Goal: Task Accomplishment & Management: Use online tool/utility

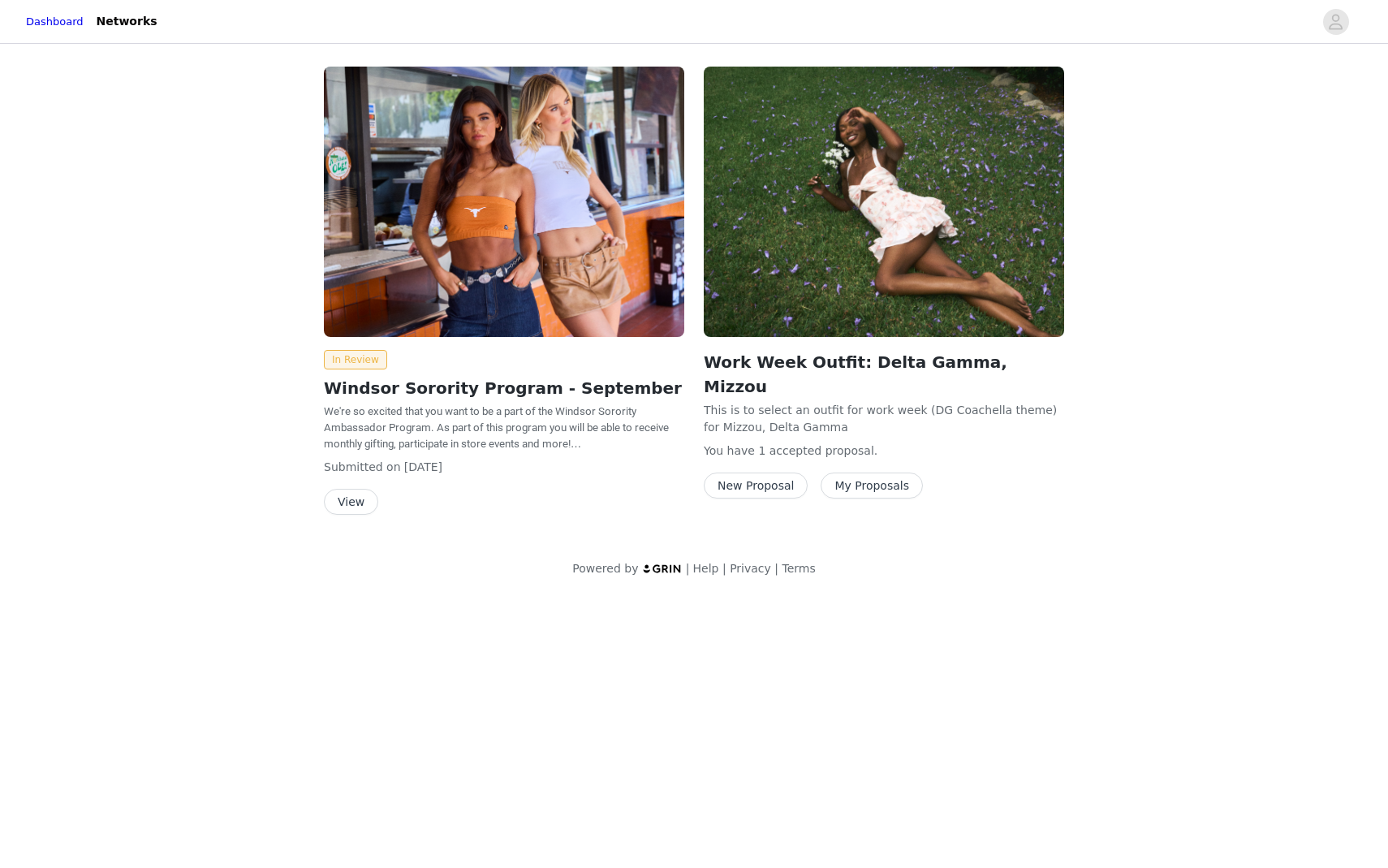
click at [359, 500] on button "View" at bounding box center [351, 502] width 54 height 26
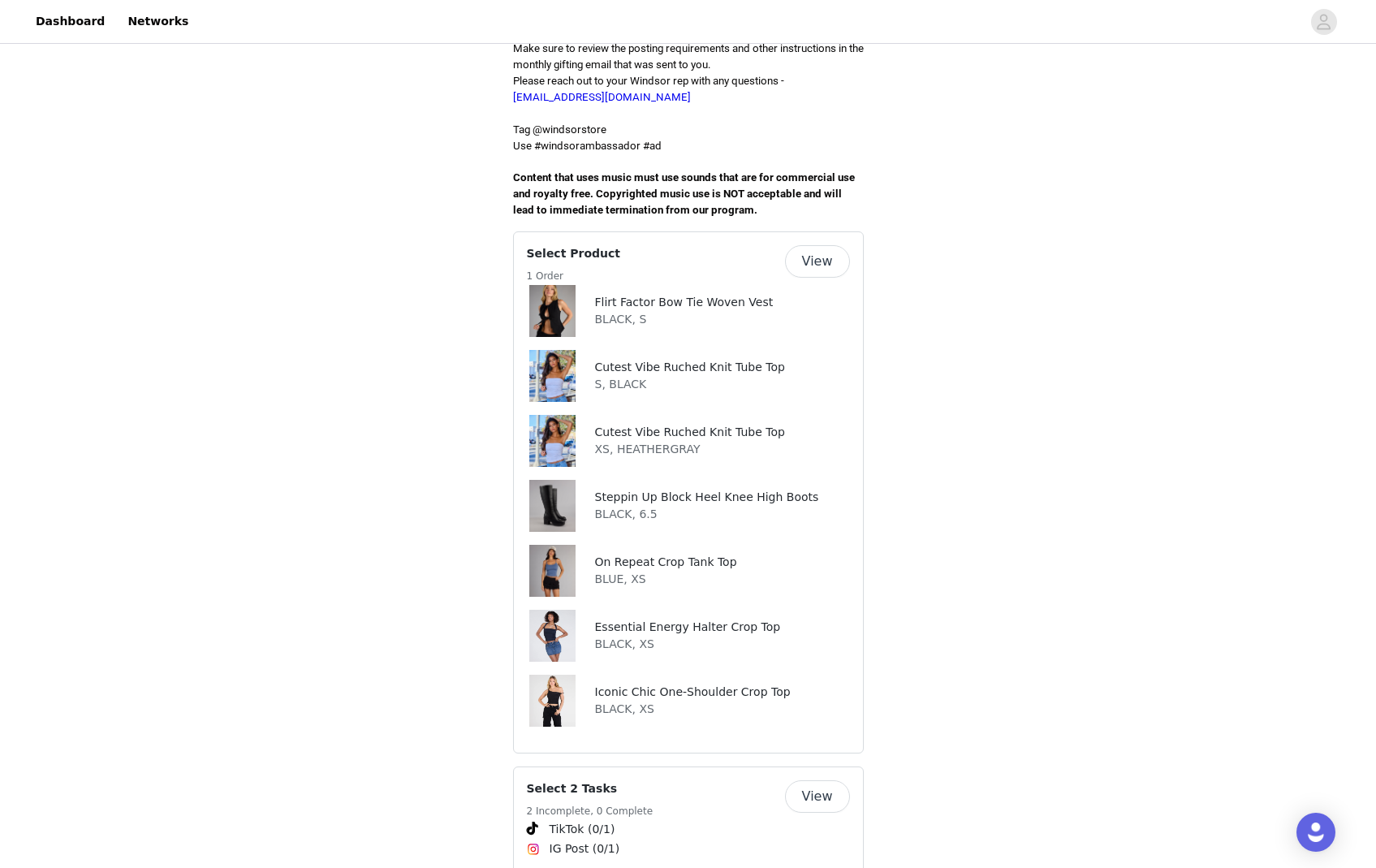
scroll to position [511, 0]
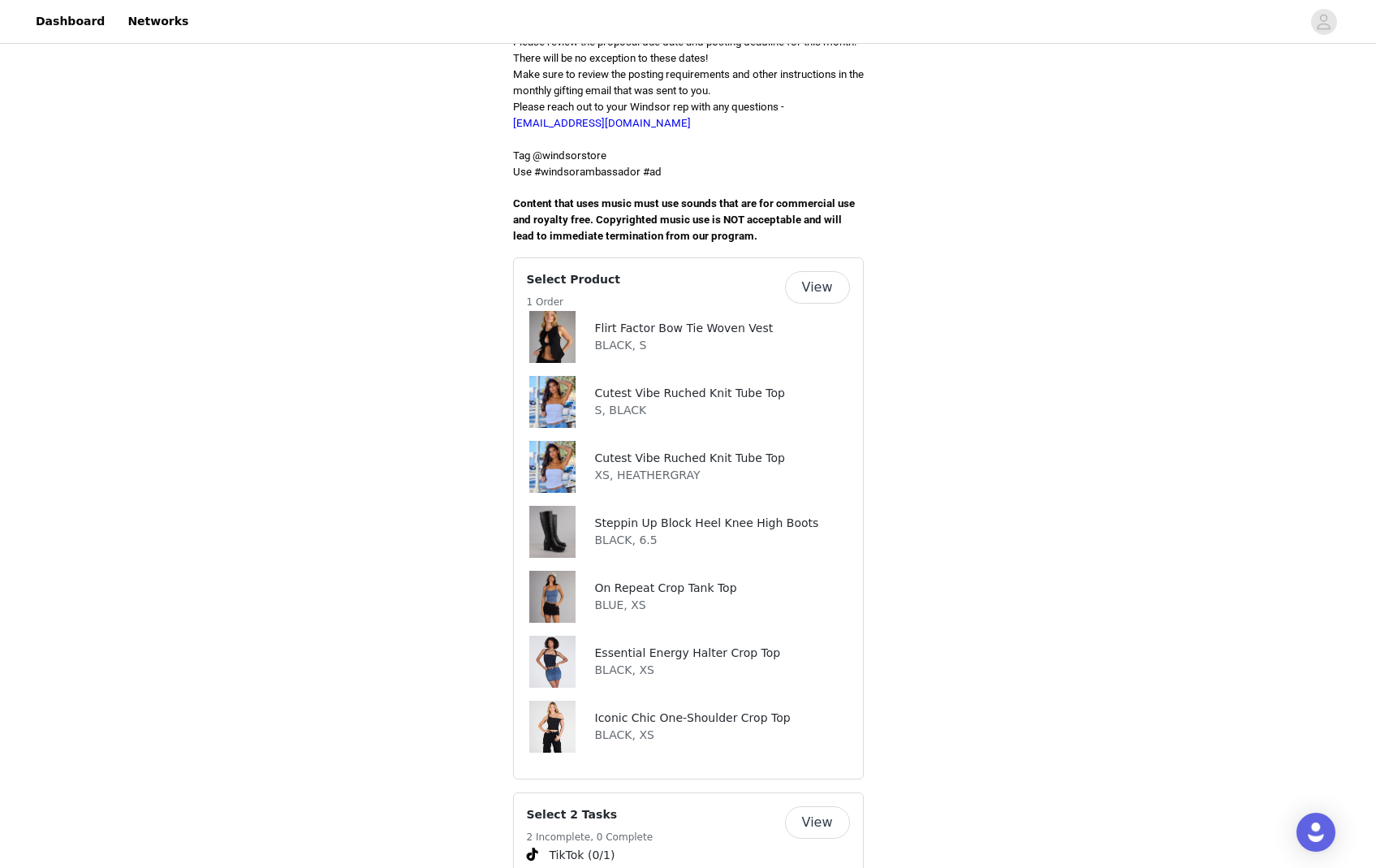
click at [552, 699] on img at bounding box center [552, 726] width 46 height 52
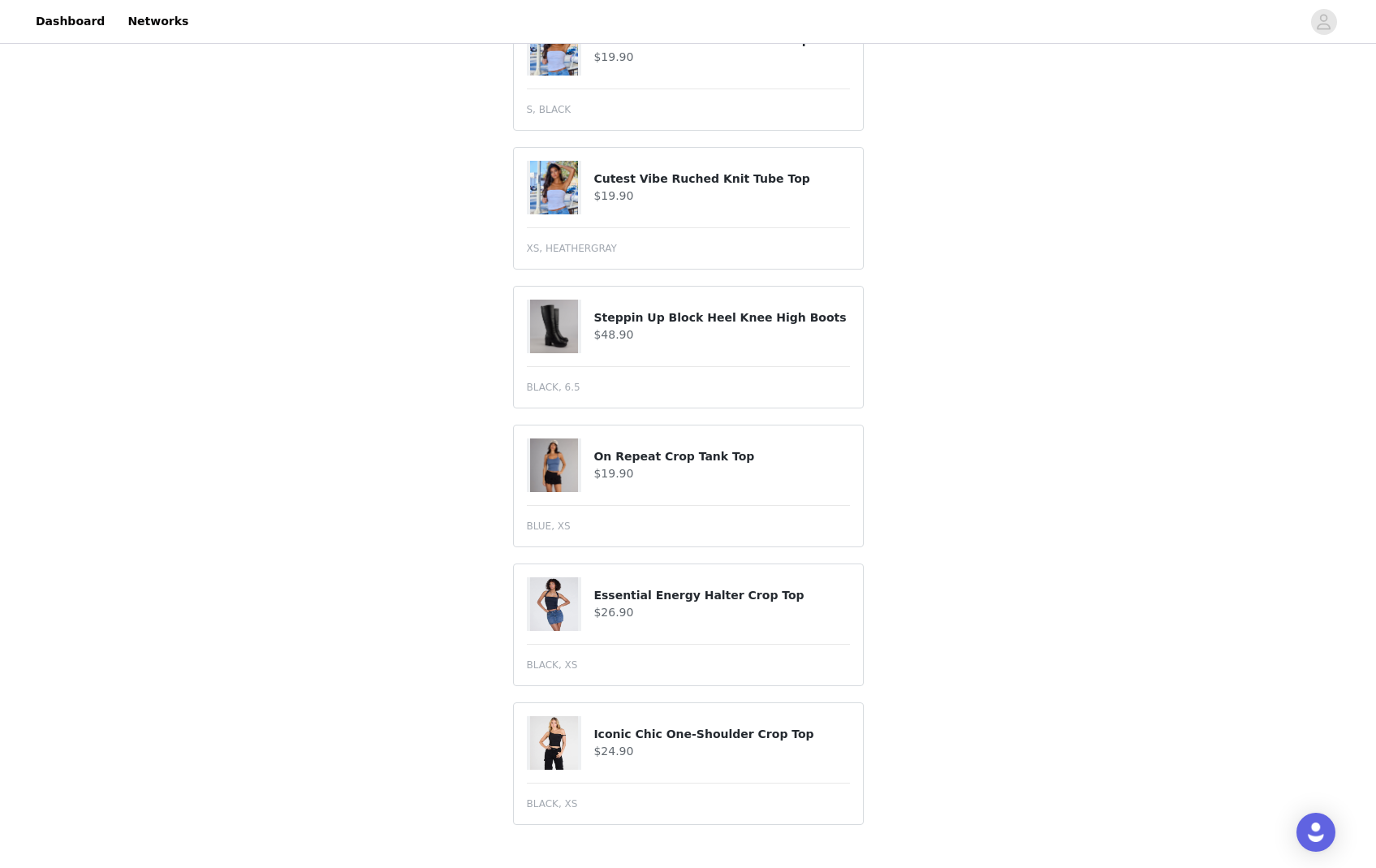
scroll to position [776, 0]
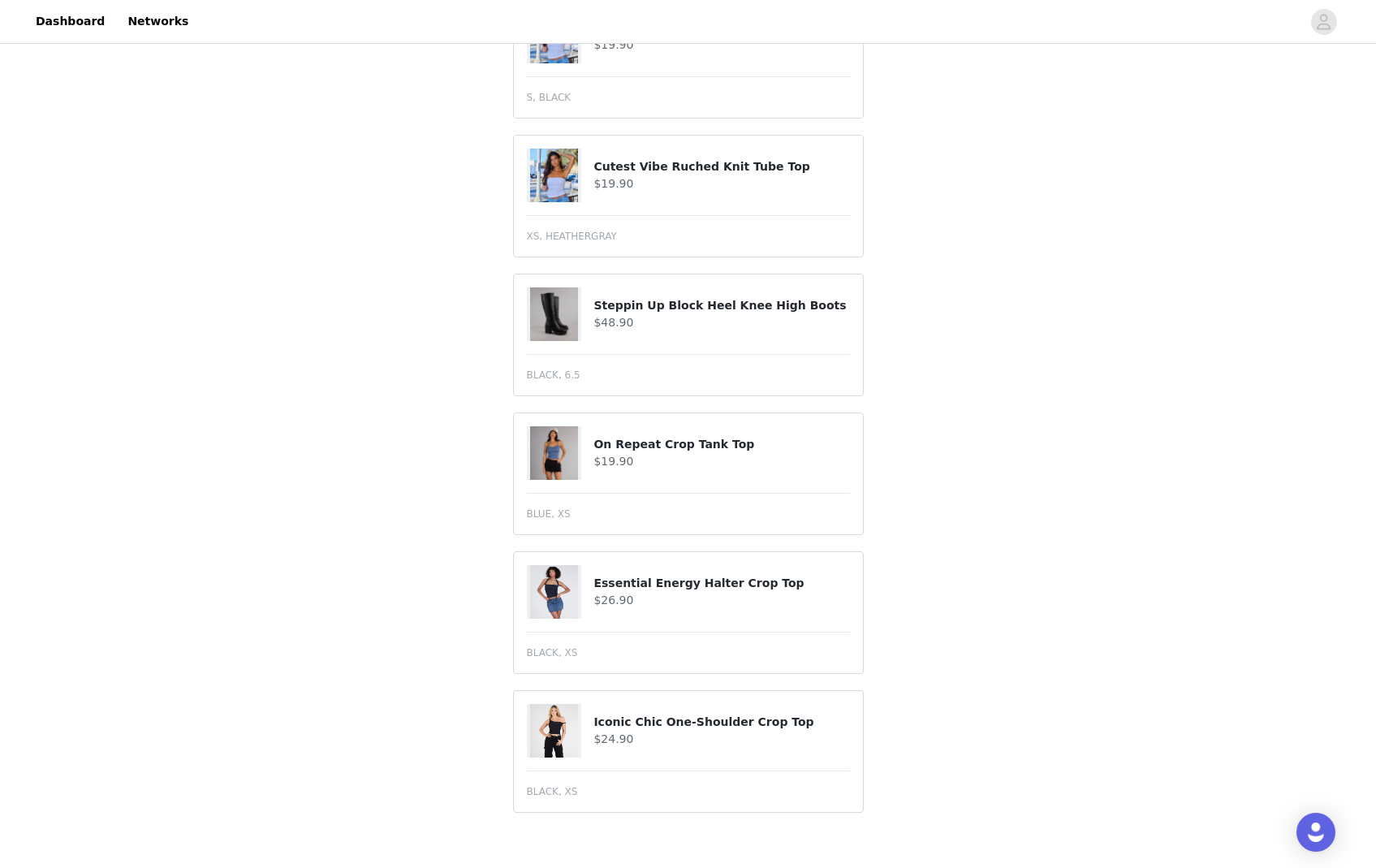
click at [636, 699] on h4 "Iconic Chic One-Shoulder Crop Top" at bounding box center [721, 721] width 256 height 17
click at [556, 699] on img at bounding box center [553, 731] width 47 height 54
